Goal: Share content

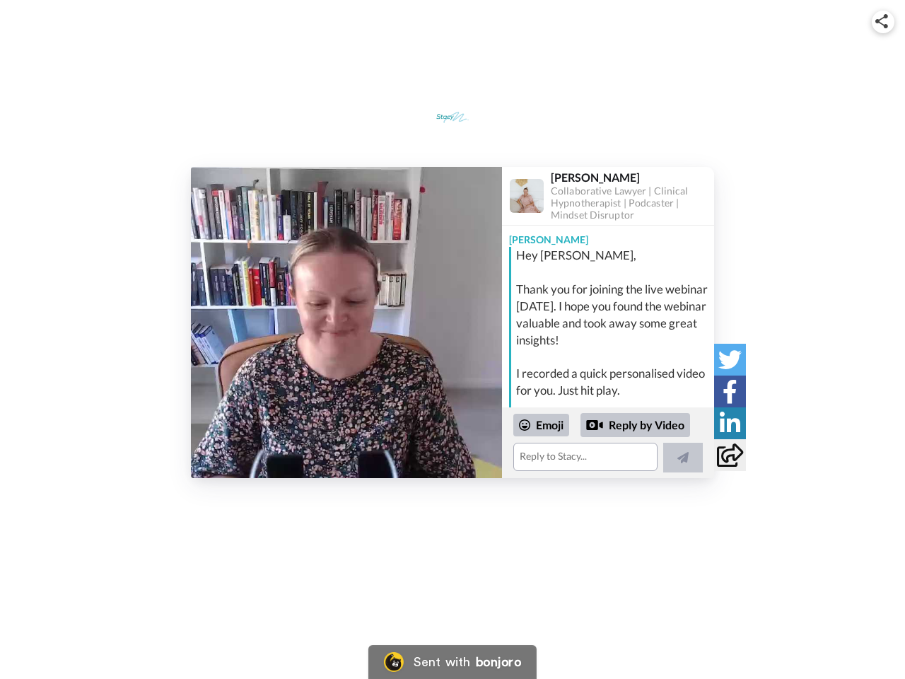
click at [883, 21] on img at bounding box center [881, 21] width 13 height 14
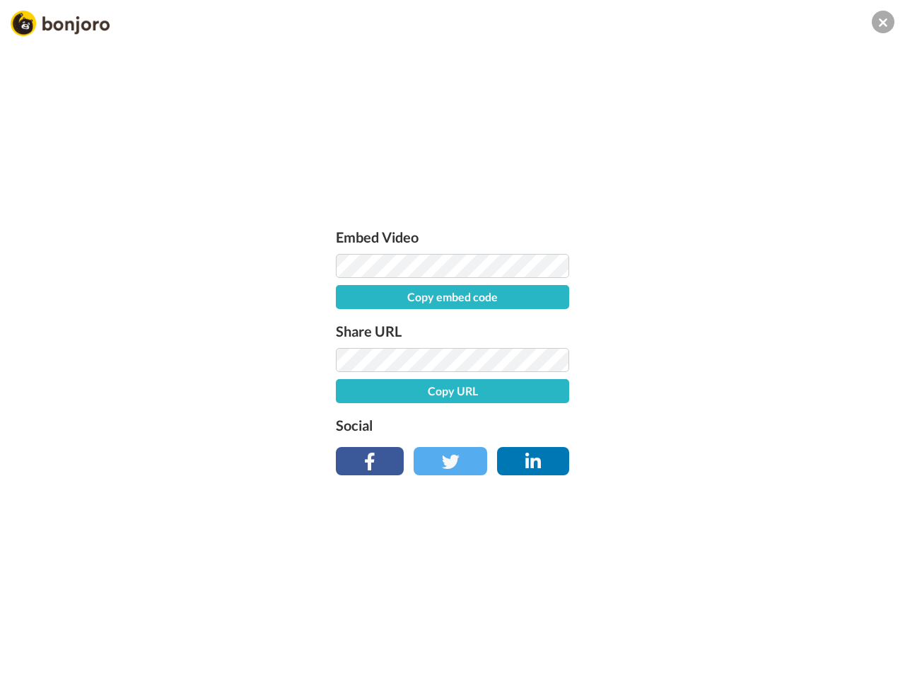
click at [346, 322] on label "Share URL" at bounding box center [452, 331] width 233 height 23
click at [608, 443] on div "Embed Video Copy embed code Share URL Copy URL Social" at bounding box center [452, 415] width 905 height 679
click at [542, 425] on label "Social" at bounding box center [452, 425] width 233 height 23
click at [636, 425] on div "Embed Video Copy embed code Share URL Copy URL Social" at bounding box center [452, 415] width 905 height 679
click at [683, 457] on div "Embed Video Copy embed code Share URL Copy URL Social" at bounding box center [452, 415] width 905 height 679
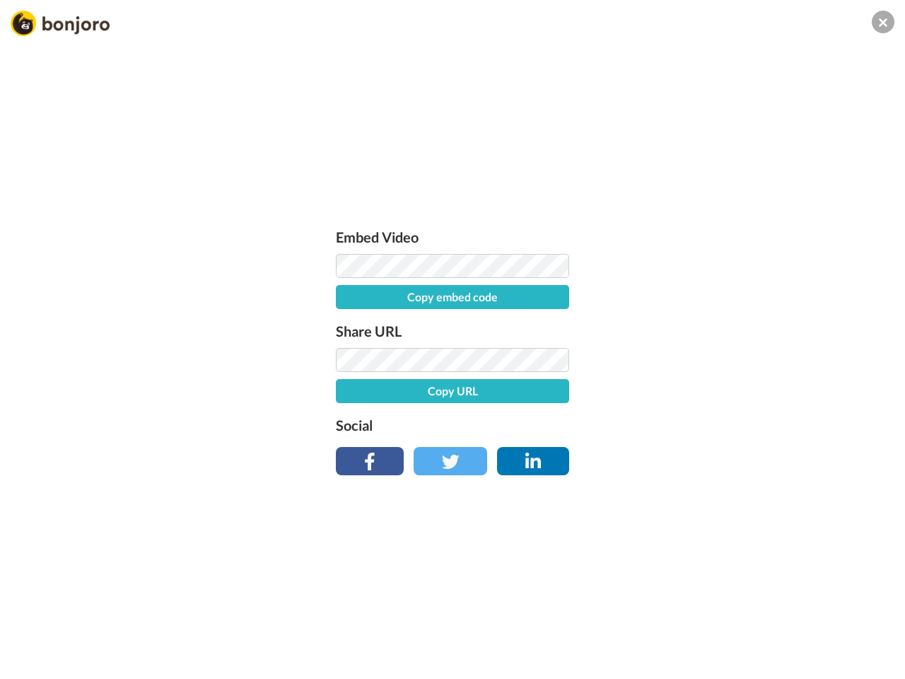
click at [730, 359] on div "Embed Video Copy embed code Share URL Copy URL Social" at bounding box center [452, 415] width 905 height 679
click at [730, 391] on div "Embed Video Copy embed code Share URL Copy URL Social" at bounding box center [452, 415] width 905 height 679
click at [730, 423] on div "Embed Video Copy embed code Share URL Copy URL Social" at bounding box center [452, 415] width 905 height 679
click at [730, 455] on div "Embed Video Copy embed code Share URL Copy URL Social" at bounding box center [452, 415] width 905 height 679
